Goal: Download file/media

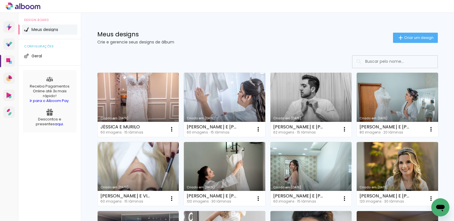
click at [139, 102] on link "Criado em [DATE]" at bounding box center [138, 105] width 81 height 64
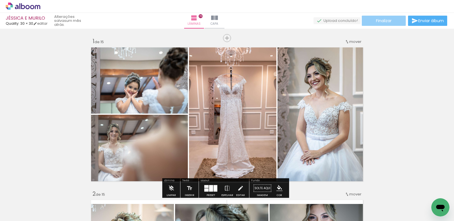
click at [376, 23] on span "Finalizar" at bounding box center [384, 21] width 16 height 4
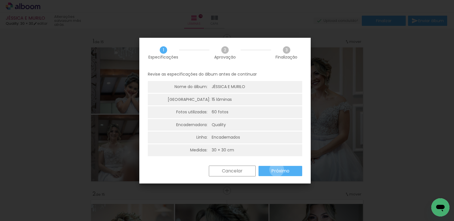
click at [0, 0] on slot "Próximo" at bounding box center [0, 0] width 0 height 0
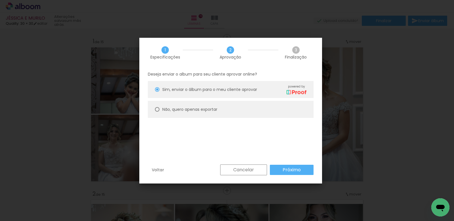
click at [0, 0] on div at bounding box center [0, 0] width 0 height 0
type paper-radio-button "on"
click at [0, 0] on slot "Próximo" at bounding box center [0, 0] width 0 height 0
type input "Alta, 300 DPI"
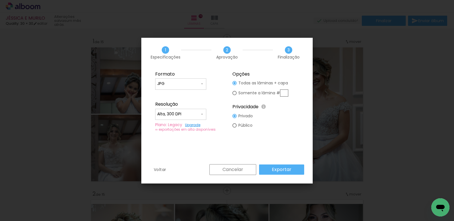
click at [0, 0] on paper-button "Exportar" at bounding box center [0, 0] width 0 height 0
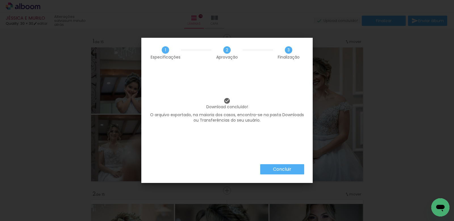
click at [0, 0] on slot "Concluir" at bounding box center [0, 0] width 0 height 0
